Goal: Transaction & Acquisition: Purchase product/service

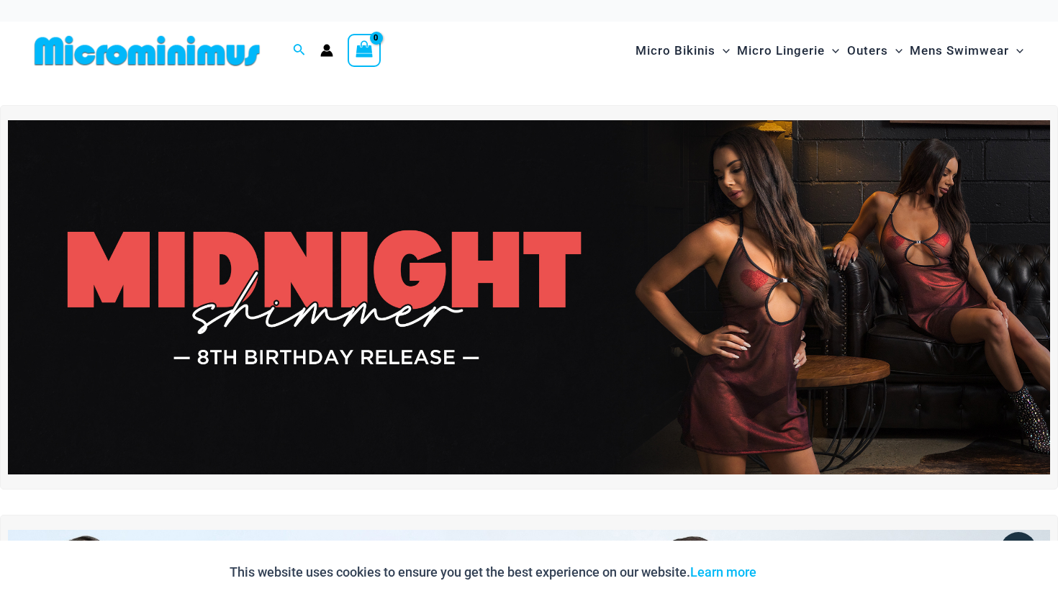
click at [740, 346] on img at bounding box center [529, 297] width 1042 height 354
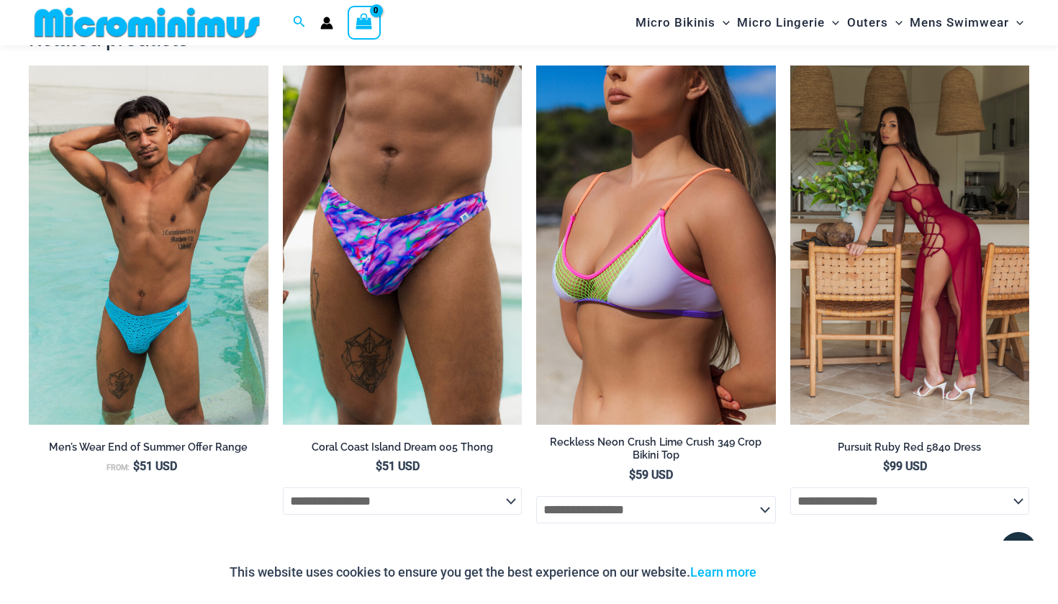
scroll to position [1678, 0]
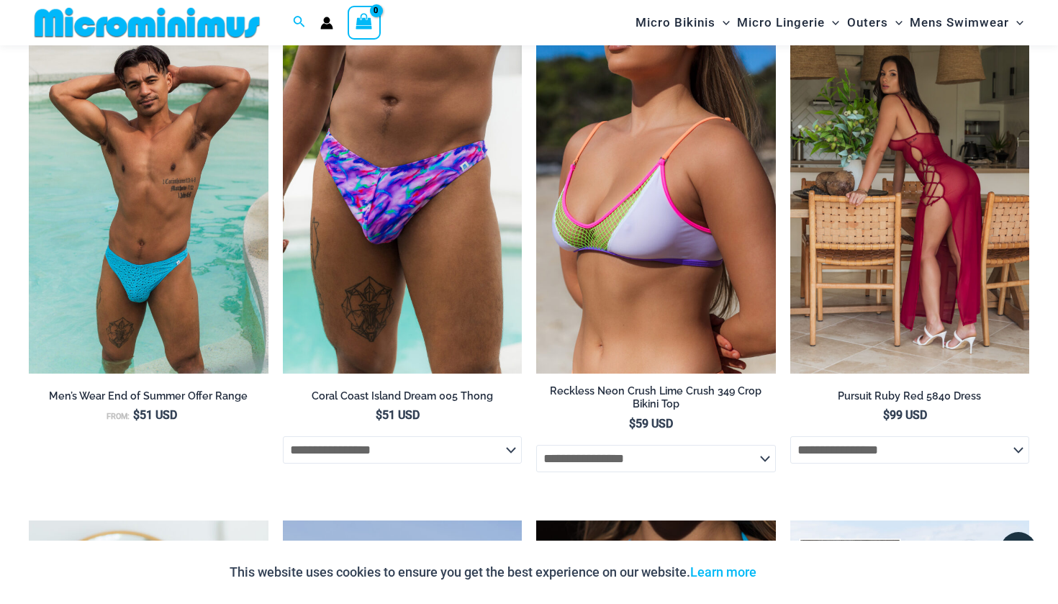
click at [957, 195] on img at bounding box center [910, 193] width 240 height 359
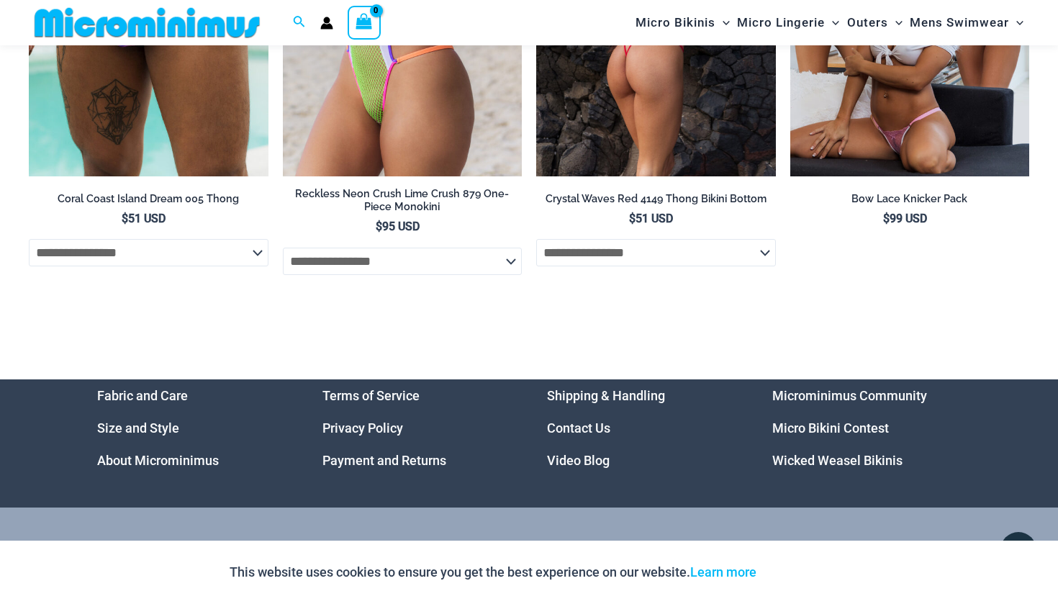
scroll to position [3630, 0]
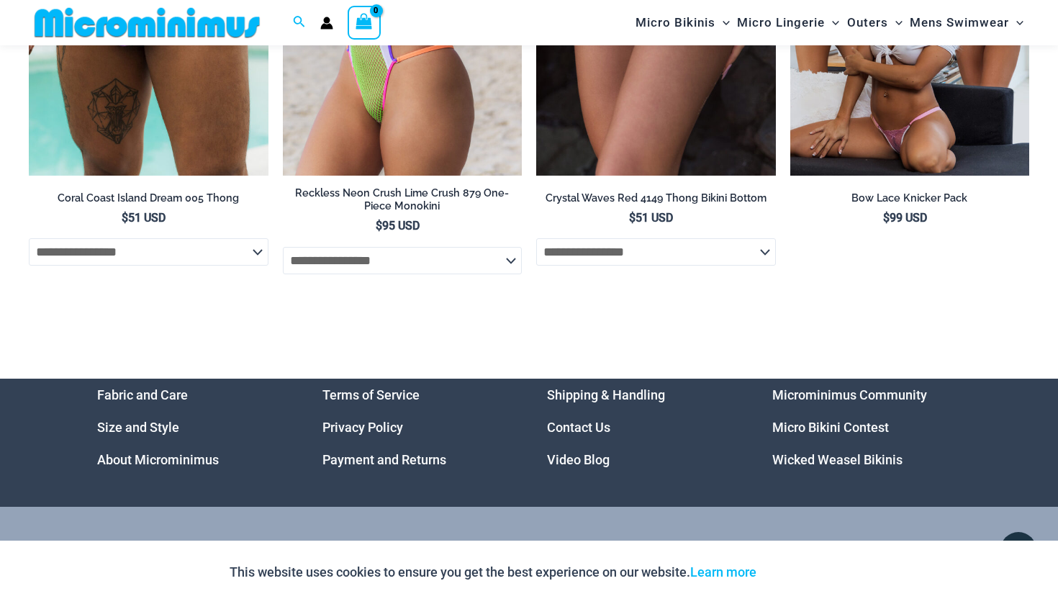
click at [627, 396] on link "Shipping & Handling" at bounding box center [606, 394] width 118 height 15
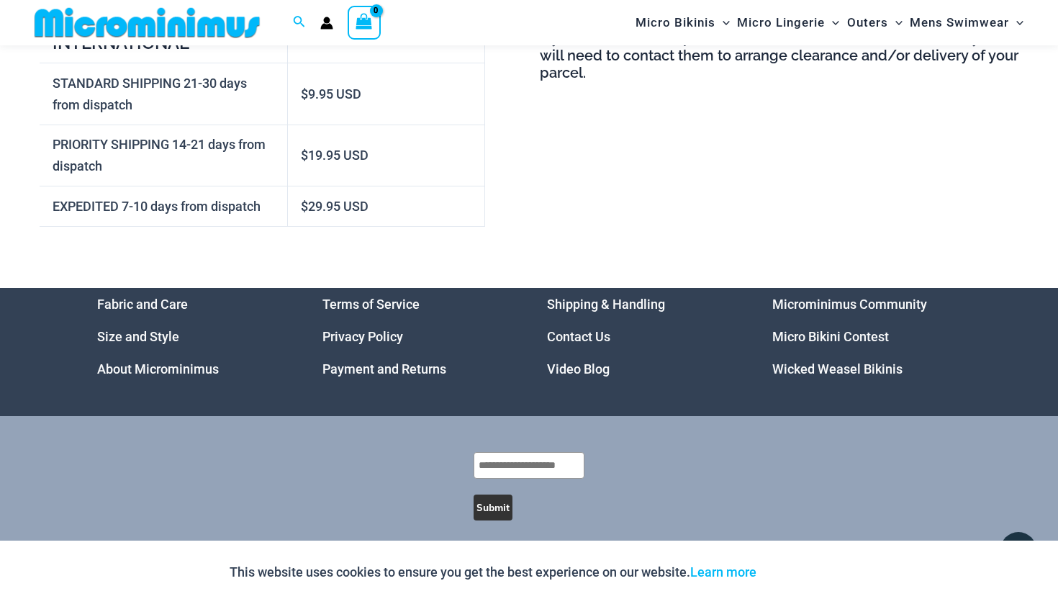
scroll to position [836, 0]
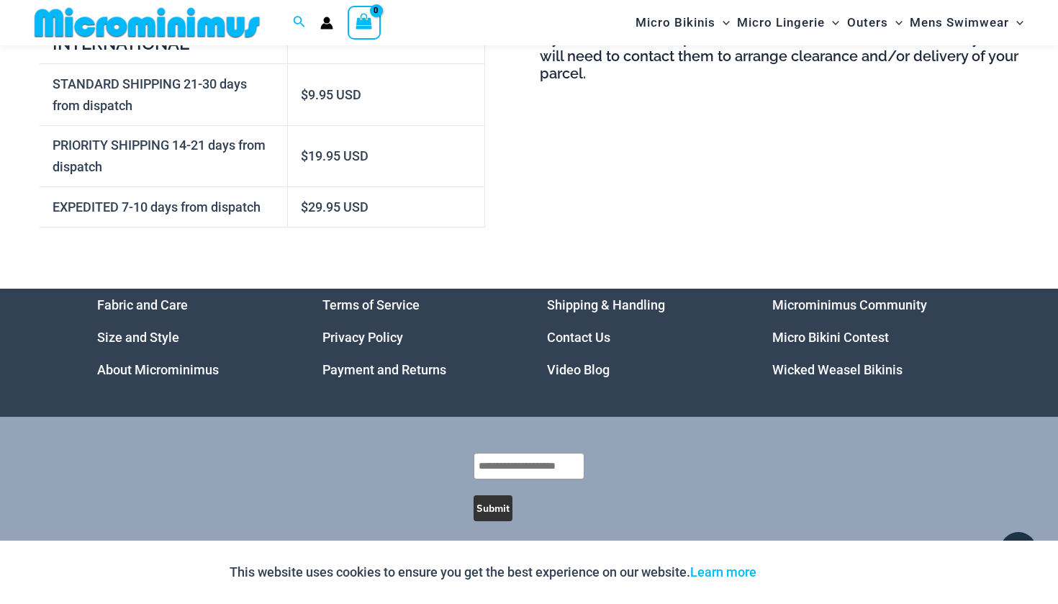
click at [869, 297] on link "Microminimus Community" at bounding box center [849, 304] width 155 height 15
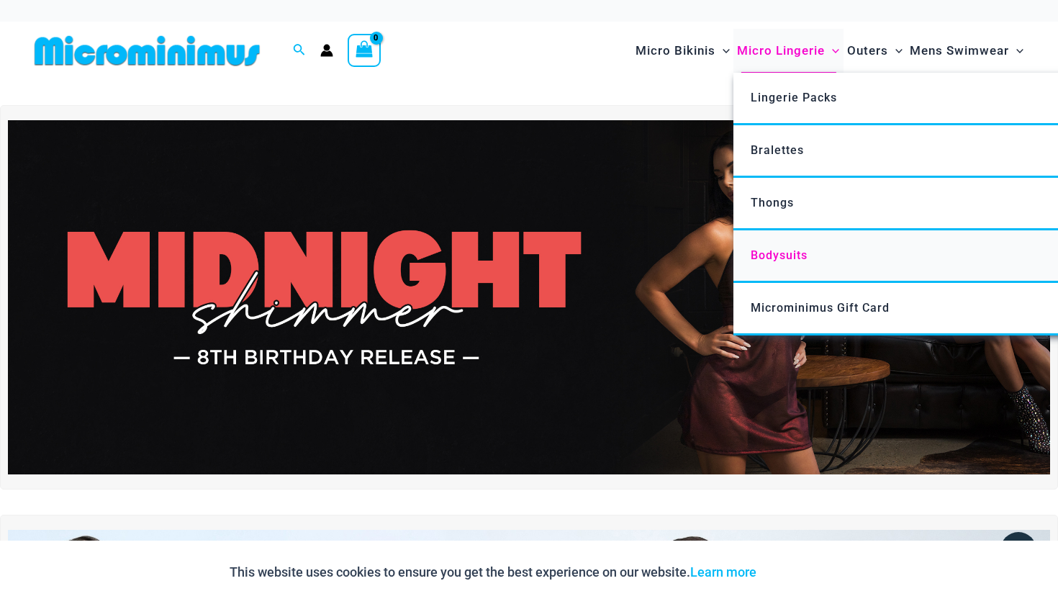
click at [778, 248] on span "Bodysuits" at bounding box center [779, 255] width 57 height 14
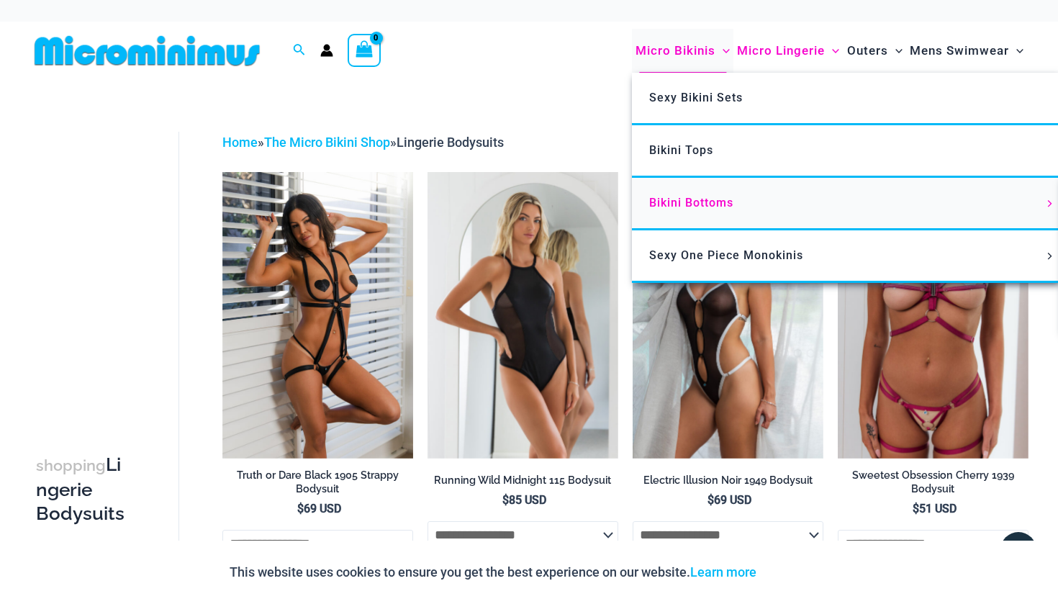
click at [681, 207] on span "Bikini Bottoms" at bounding box center [691, 203] width 84 height 14
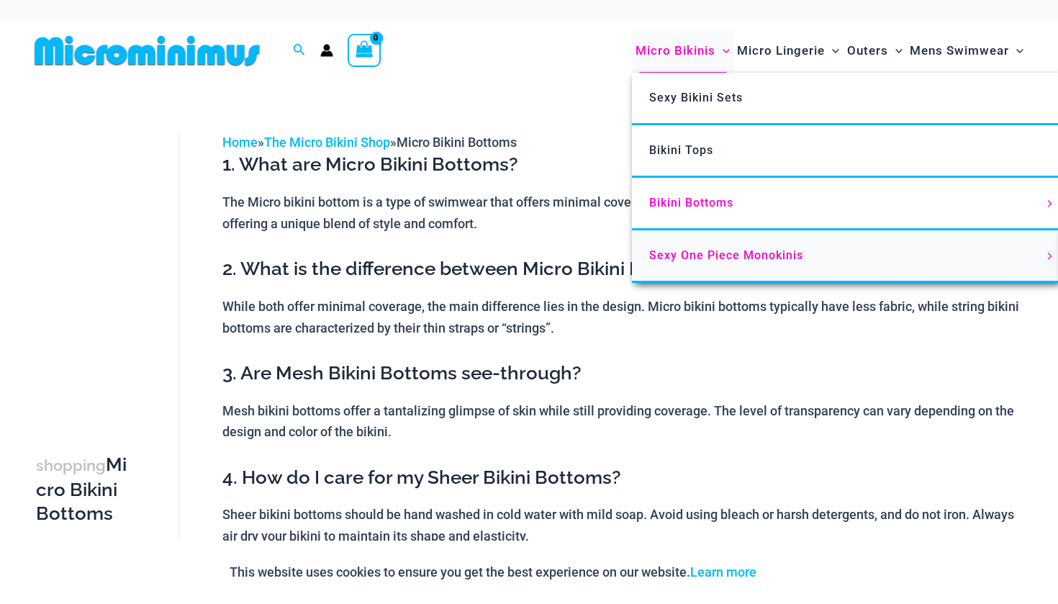
click at [677, 255] on span "Sexy One Piece Monokinis" at bounding box center [726, 255] width 154 height 14
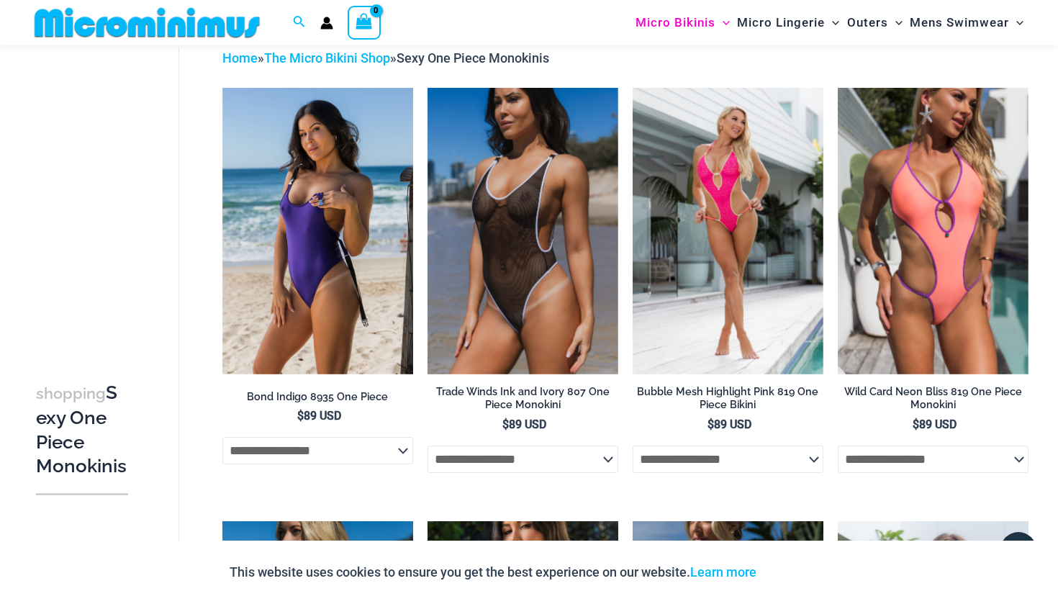
scroll to position [28, 0]
